Goal: Transaction & Acquisition: Purchase product/service

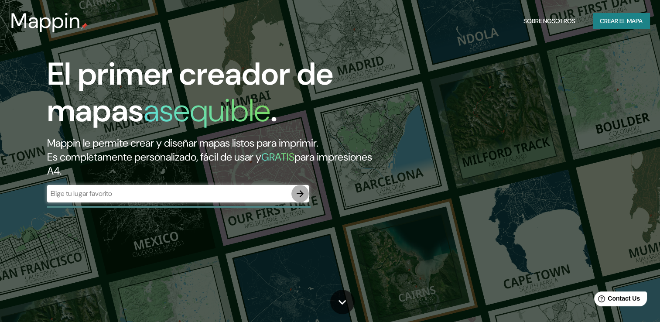
click at [297, 192] on icon "button" at bounding box center [300, 193] width 10 height 10
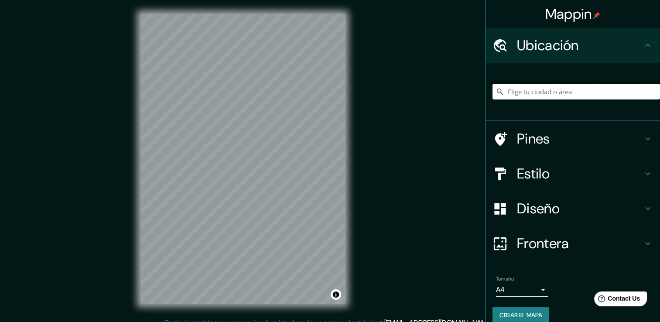
click at [516, 96] on input "Elige tu ciudad o área" at bounding box center [575, 92] width 167 height 16
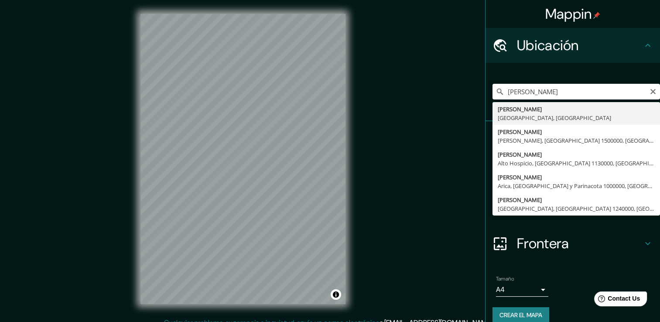
type input "[PERSON_NAME], [GEOGRAPHIC_DATA], [GEOGRAPHIC_DATA]"
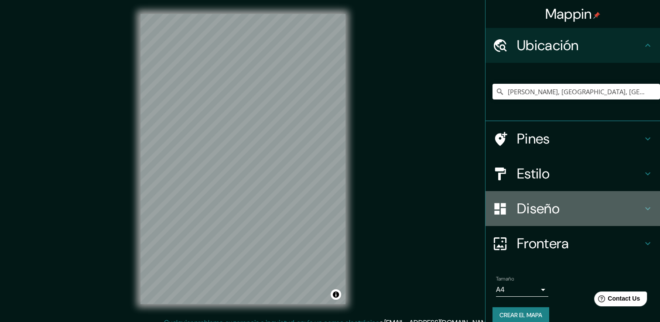
click at [553, 203] on h4 "Diseño" at bounding box center [580, 208] width 126 height 17
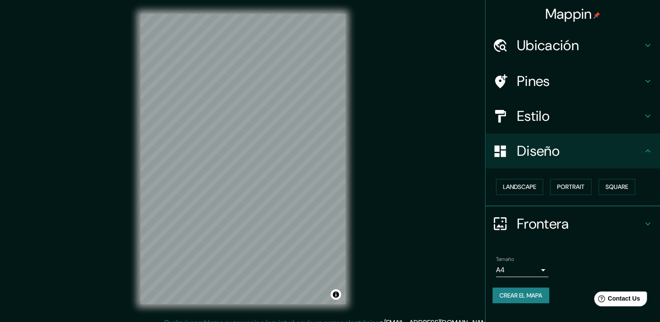
click at [537, 116] on h4 "Estilo" at bounding box center [580, 115] width 126 height 17
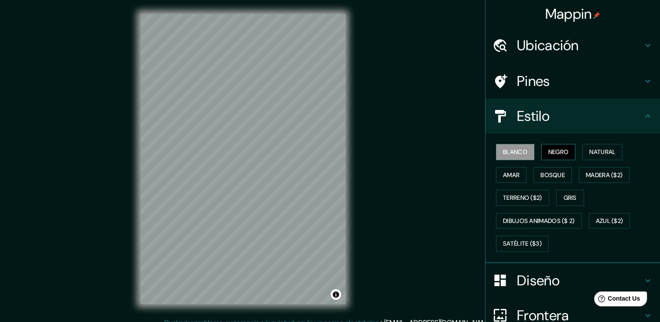
click at [548, 153] on font "Negro" at bounding box center [558, 152] width 20 height 11
click at [509, 175] on font "Amar" at bounding box center [511, 175] width 17 height 11
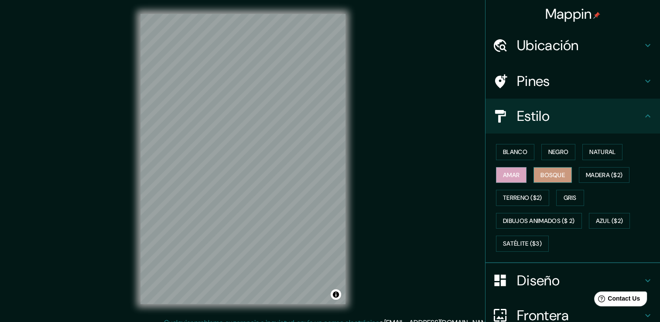
click at [541, 176] on font "Bosque" at bounding box center [552, 175] width 24 height 11
click at [592, 184] on div "Blanco Negro Natural Amar Bosque Madera ($2) Terreno ($2) Gris Dibujos animados…" at bounding box center [575, 197] width 167 height 115
click at [596, 175] on font "Madera ($2)" at bounding box center [604, 175] width 37 height 11
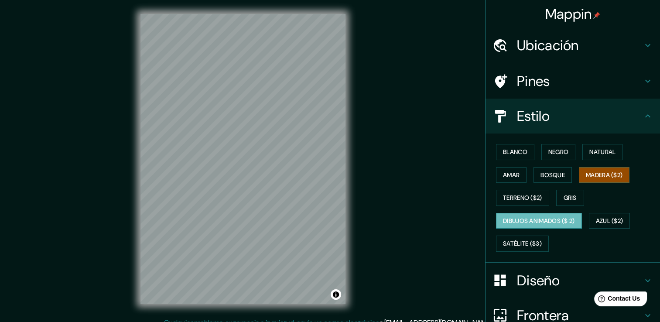
click at [522, 225] on font "Dibujos animados ($ 2)" at bounding box center [539, 220] width 72 height 11
click at [623, 222] on button "Azul ($2)" at bounding box center [609, 221] width 41 height 16
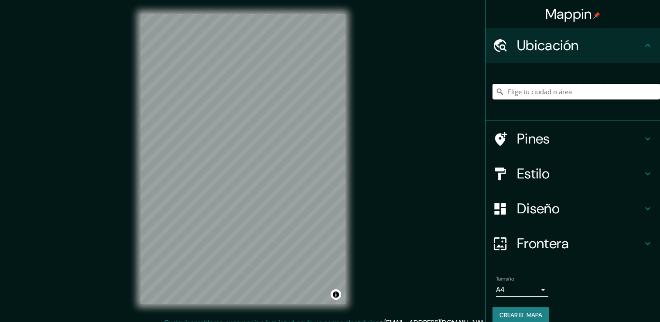
click at [569, 94] on input "Elige tu ciudad o área" at bounding box center [575, 92] width 167 height 16
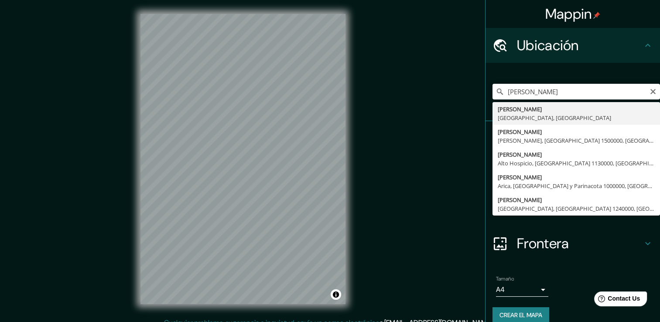
type input "[PERSON_NAME], [GEOGRAPHIC_DATA], [GEOGRAPHIC_DATA]"
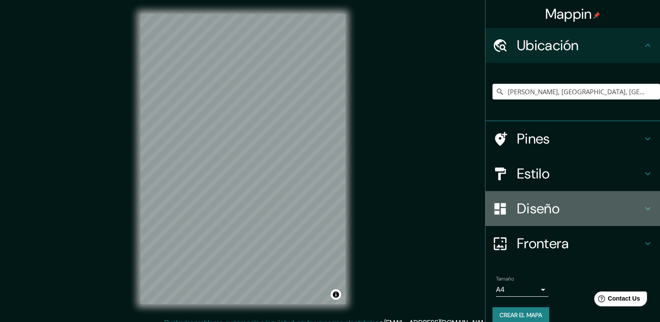
click at [553, 205] on h4 "Diseño" at bounding box center [580, 208] width 126 height 17
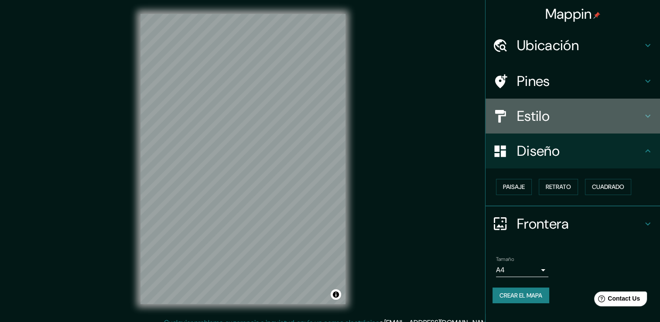
click at [563, 113] on h4 "Estilo" at bounding box center [580, 115] width 126 height 17
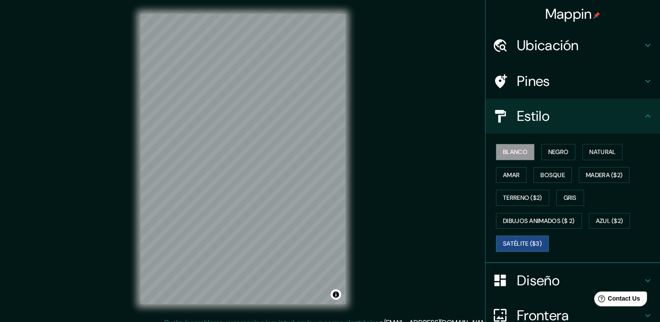
click at [524, 242] on font "Satélite ($3)" at bounding box center [522, 243] width 39 height 11
click at [570, 197] on font "Gris" at bounding box center [569, 197] width 13 height 11
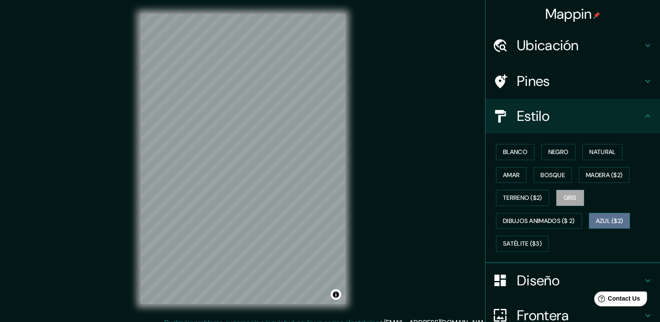
click at [607, 221] on font "Azul ($2)" at bounding box center [609, 220] width 27 height 11
click at [548, 151] on font "Negro" at bounding box center [558, 152] width 20 height 11
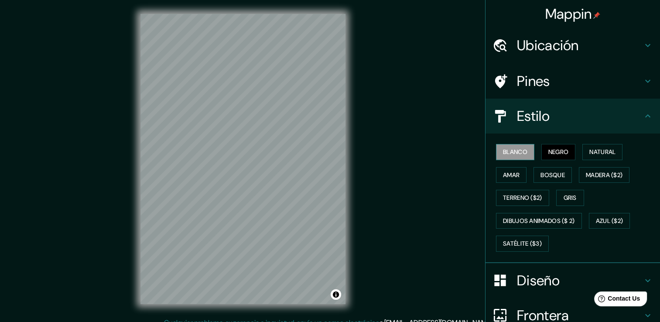
click at [518, 147] on font "Blanco" at bounding box center [515, 152] width 24 height 11
click at [617, 149] on button "Natural" at bounding box center [602, 152] width 40 height 16
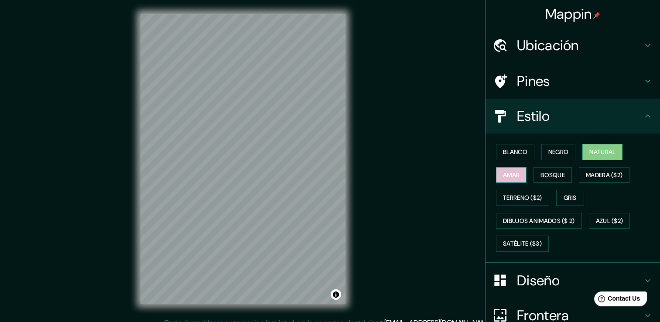
click at [513, 173] on font "Amar" at bounding box center [511, 175] width 17 height 11
